Goal: Transaction & Acquisition: Purchase product/service

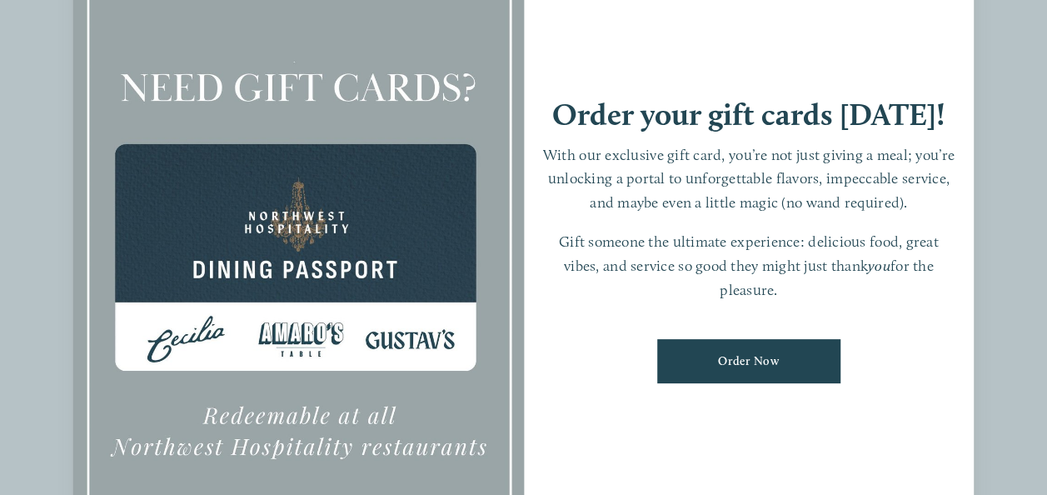
scroll to position [2048, 0]
click at [896, 362] on ul "Order Now" at bounding box center [749, 361] width 417 height 69
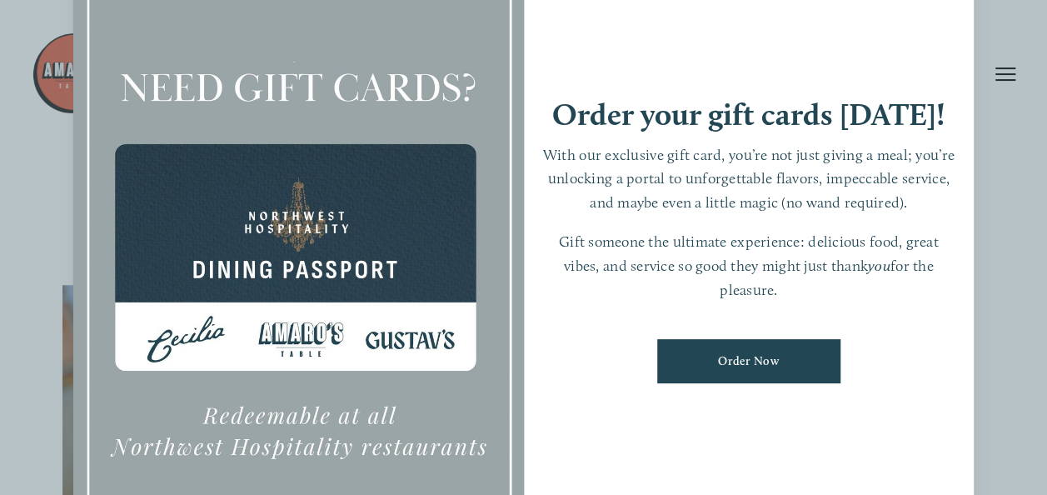
scroll to position [0, 0]
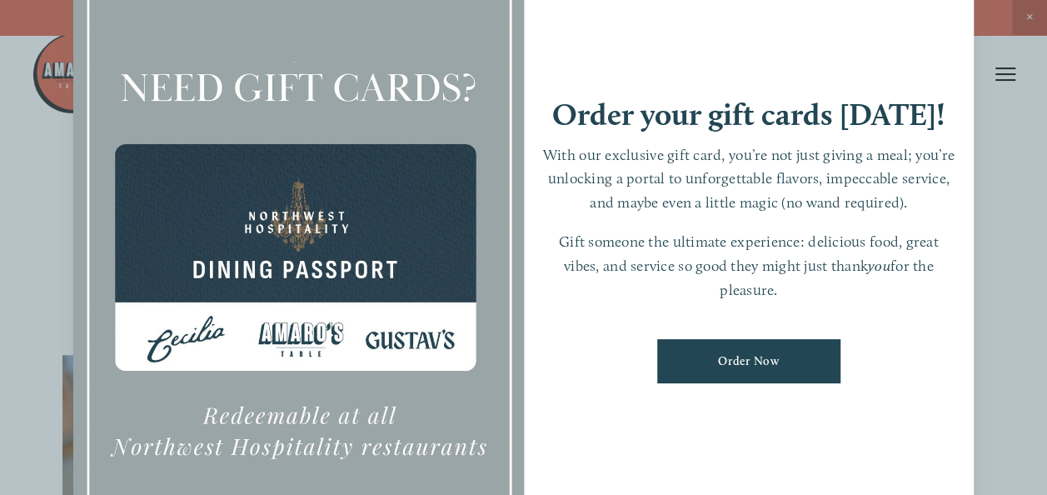
click at [752, 357] on link "Order Now" at bounding box center [748, 361] width 183 height 44
click at [1032, 17] on div at bounding box center [523, 247] width 1047 height 495
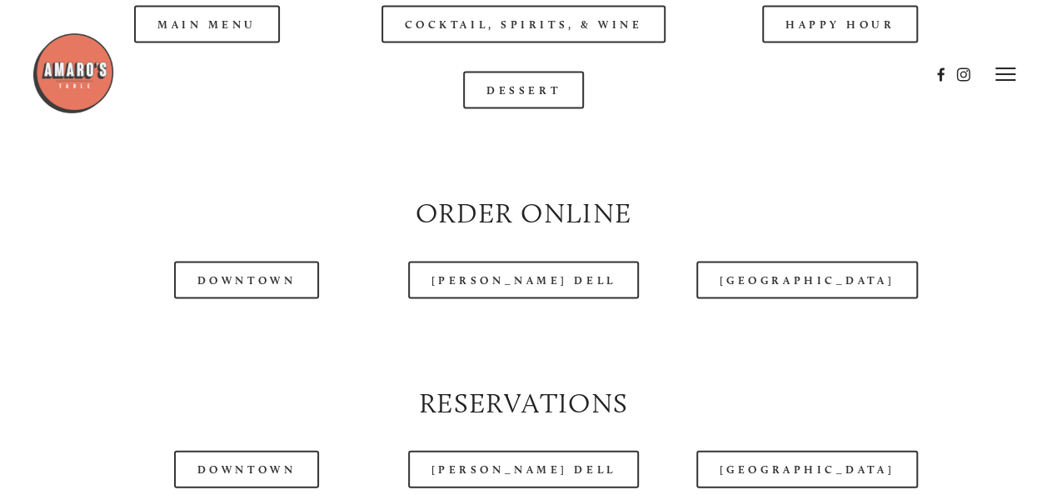
scroll to position [1583, 0]
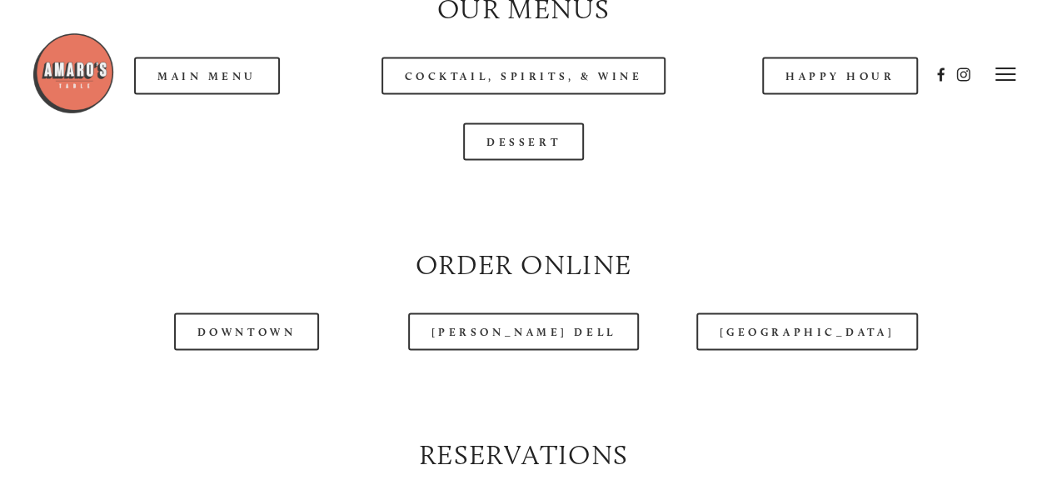
click at [243, 113] on div at bounding box center [481, 75] width 898 height 86
click at [217, 111] on div at bounding box center [481, 75] width 898 height 86
click at [282, 161] on div "Dessert" at bounding box center [522, 141] width 921 height 37
click at [260, 122] on header "Menu Order Now Visit Gallery 0" at bounding box center [524, 74] width 985 height 148
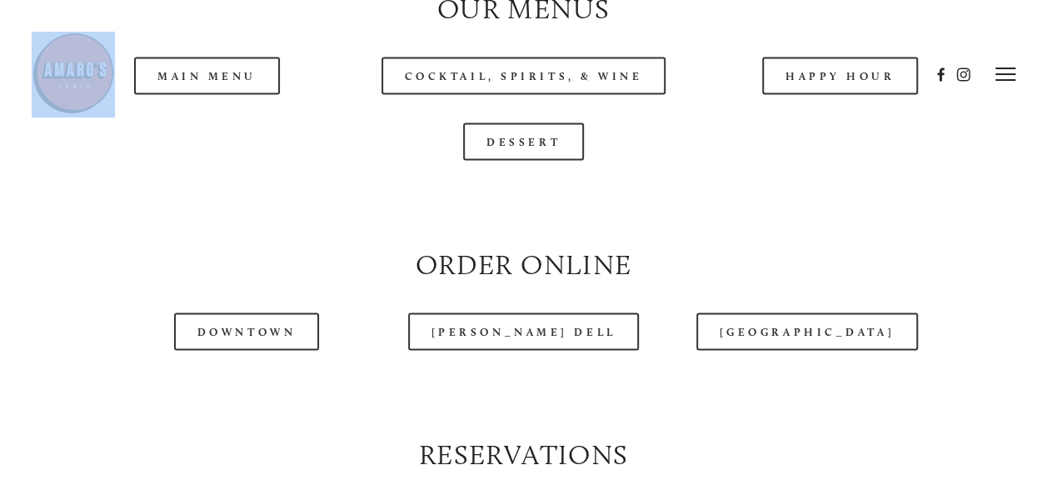
click at [260, 122] on header "Menu Order Now Visit Gallery 0" at bounding box center [524, 74] width 985 height 148
drag, startPoint x: 260, startPoint y: 122, endPoint x: 348, endPoint y: 143, distance: 90.7
click at [348, 143] on header "Menu Order Now Visit Gallery 0" at bounding box center [524, 74] width 985 height 148
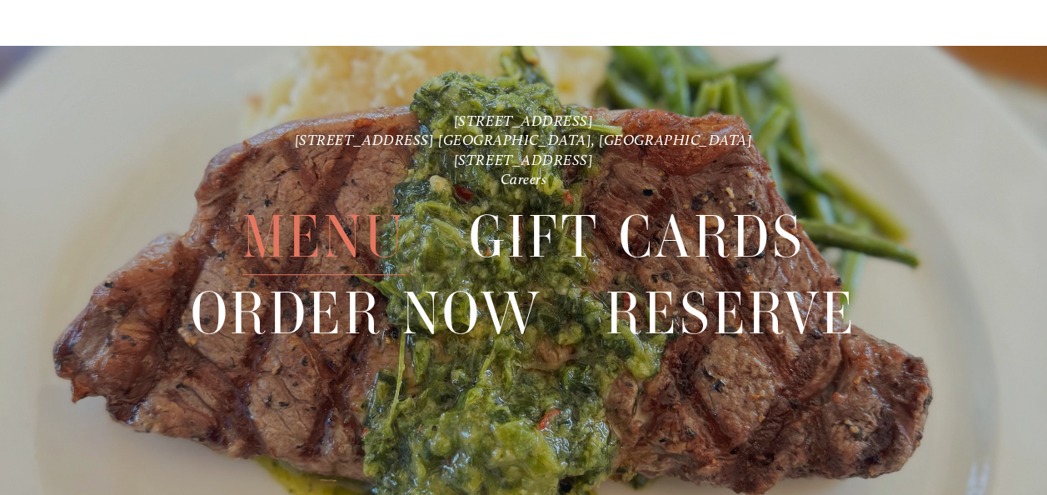
scroll to position [3453, 0]
